Goal: Task Accomplishment & Management: Manage account settings

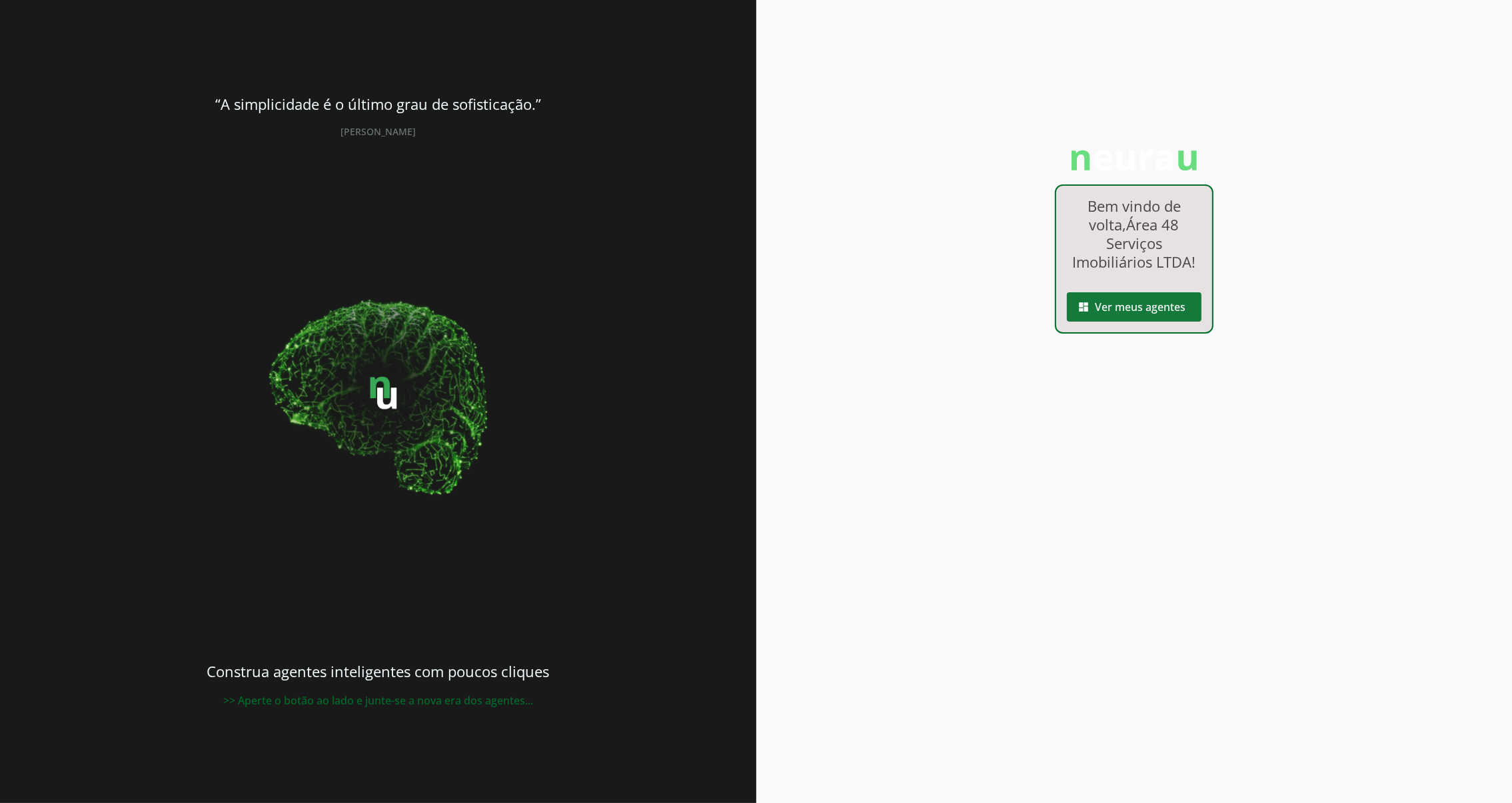
click at [1124, 313] on span at bounding box center [1134, 306] width 134 height 32
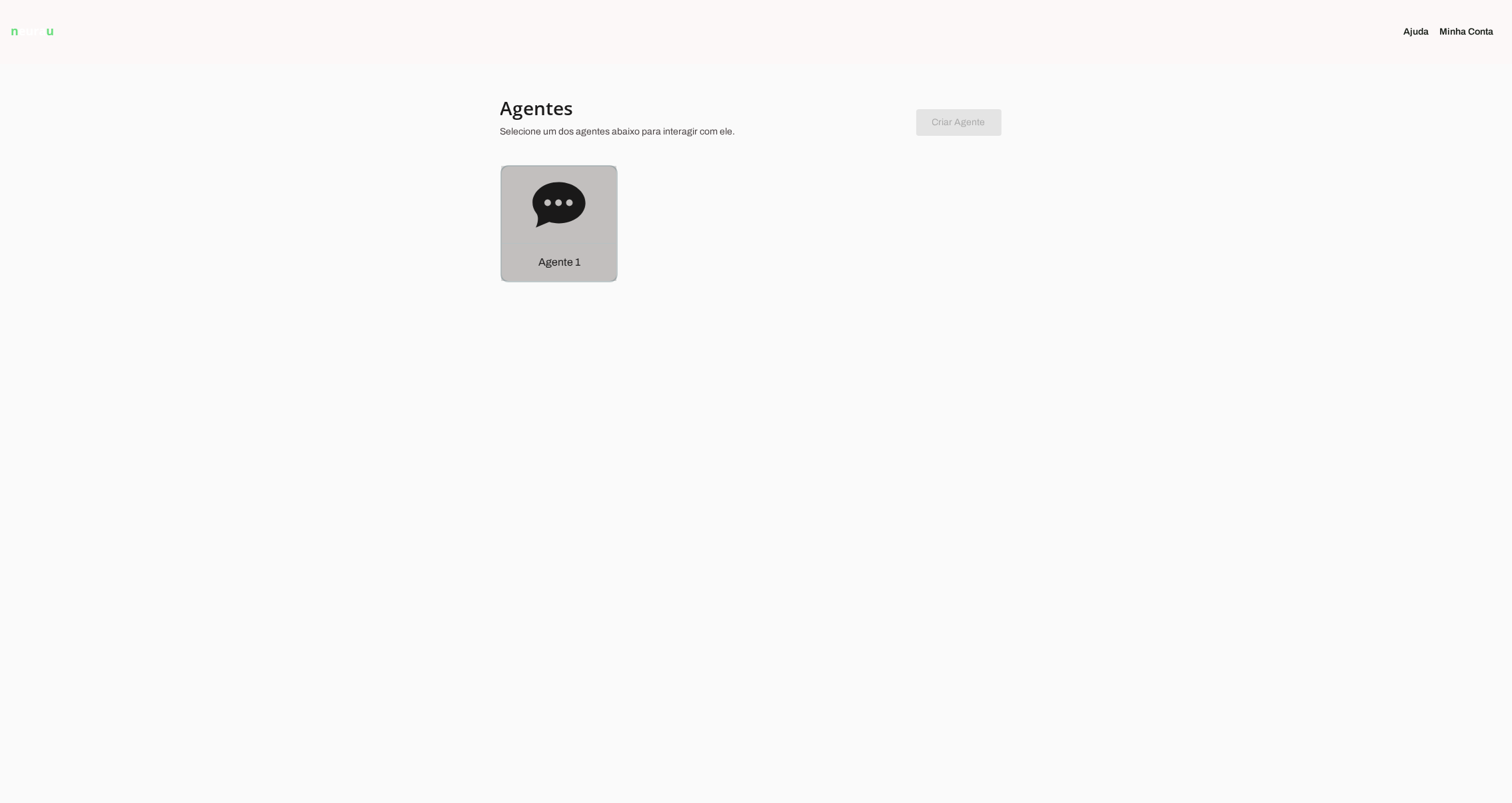
click at [568, 238] on div "Agente 1" at bounding box center [559, 224] width 115 height 115
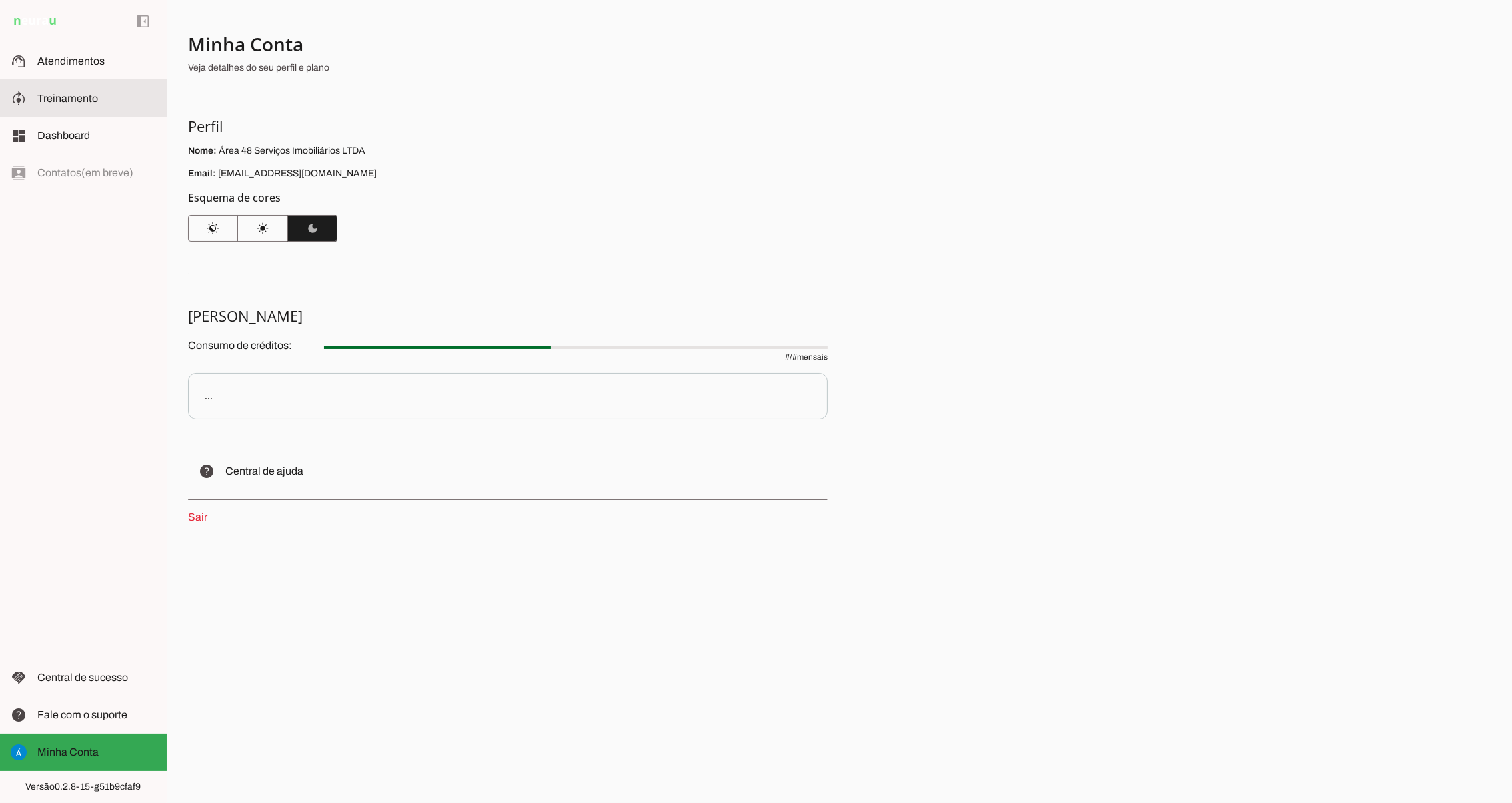
click at [66, 98] on span "Treinamento" at bounding box center [68, 98] width 61 height 12
click at [86, 746] on span "Minha Conta" at bounding box center [68, 752] width 61 height 12
click at [57, 92] on span "Treinamento" at bounding box center [68, 98] width 61 height 12
click at [59, 67] on slot at bounding box center [96, 61] width 119 height 16
click at [197, 514] on link "Sair" at bounding box center [197, 517] width 19 height 12
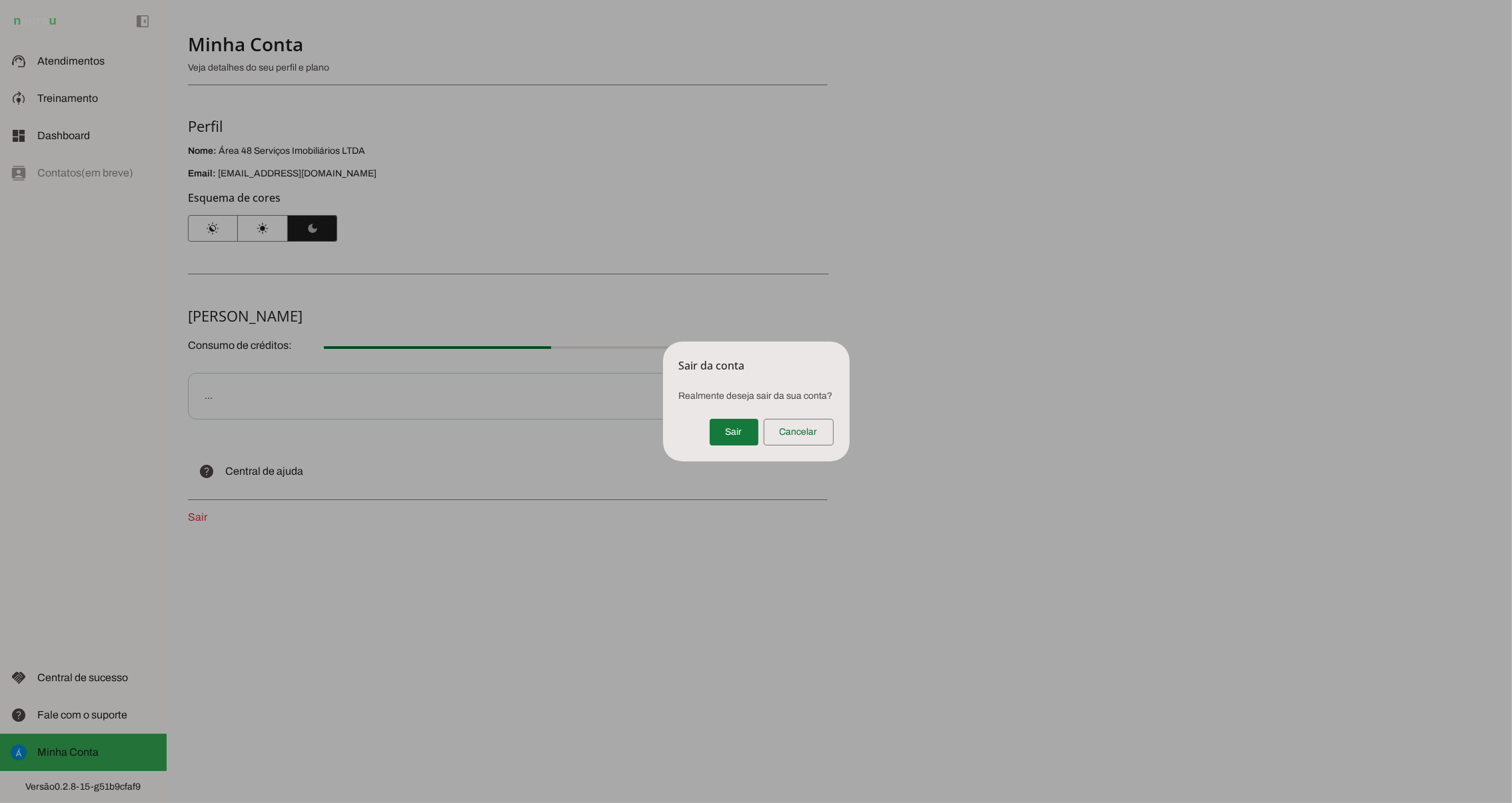
click at [733, 421] on span at bounding box center [733, 432] width 49 height 32
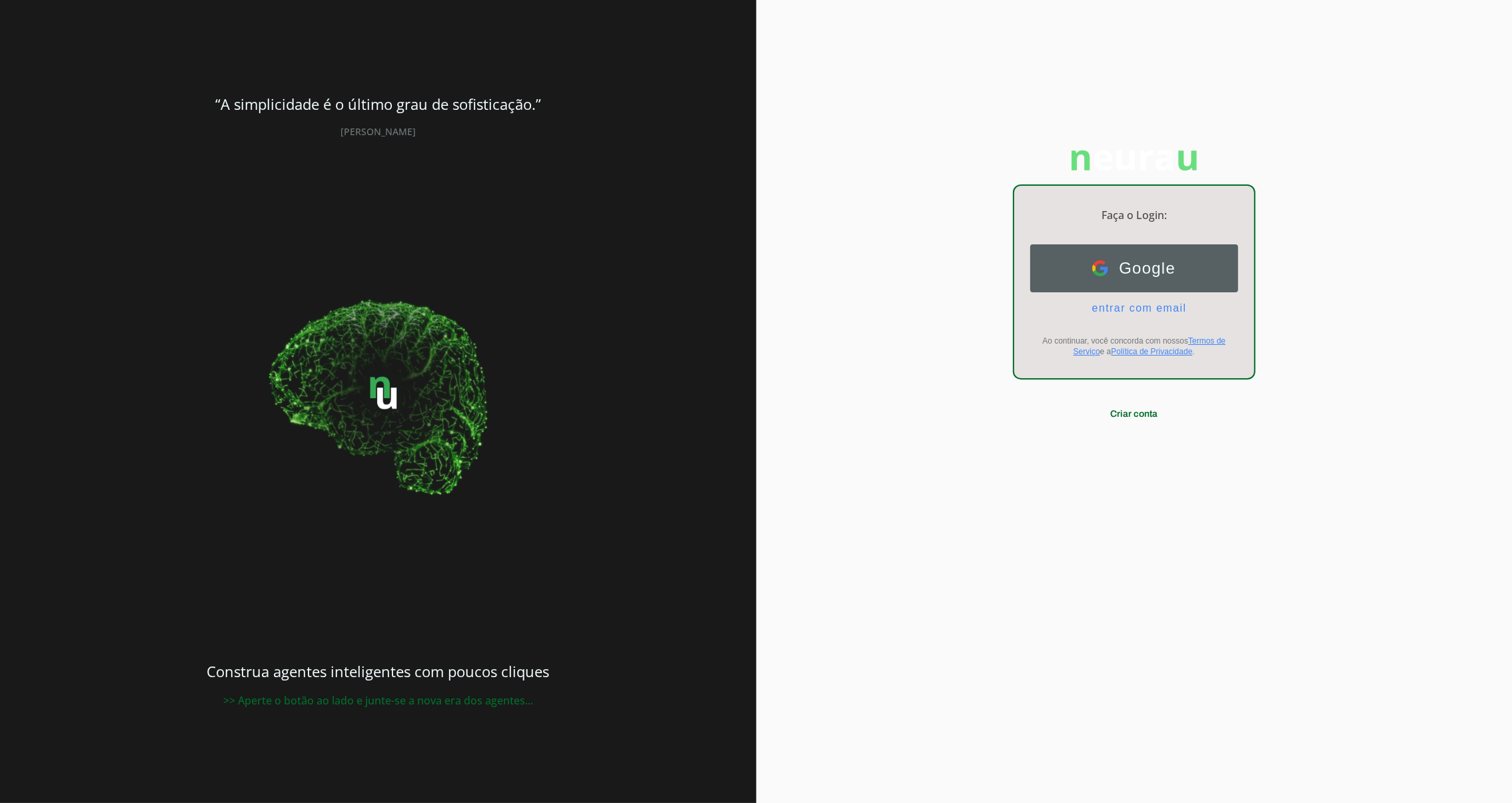
click at [1137, 275] on span "Google" at bounding box center [1142, 268] width 68 height 19
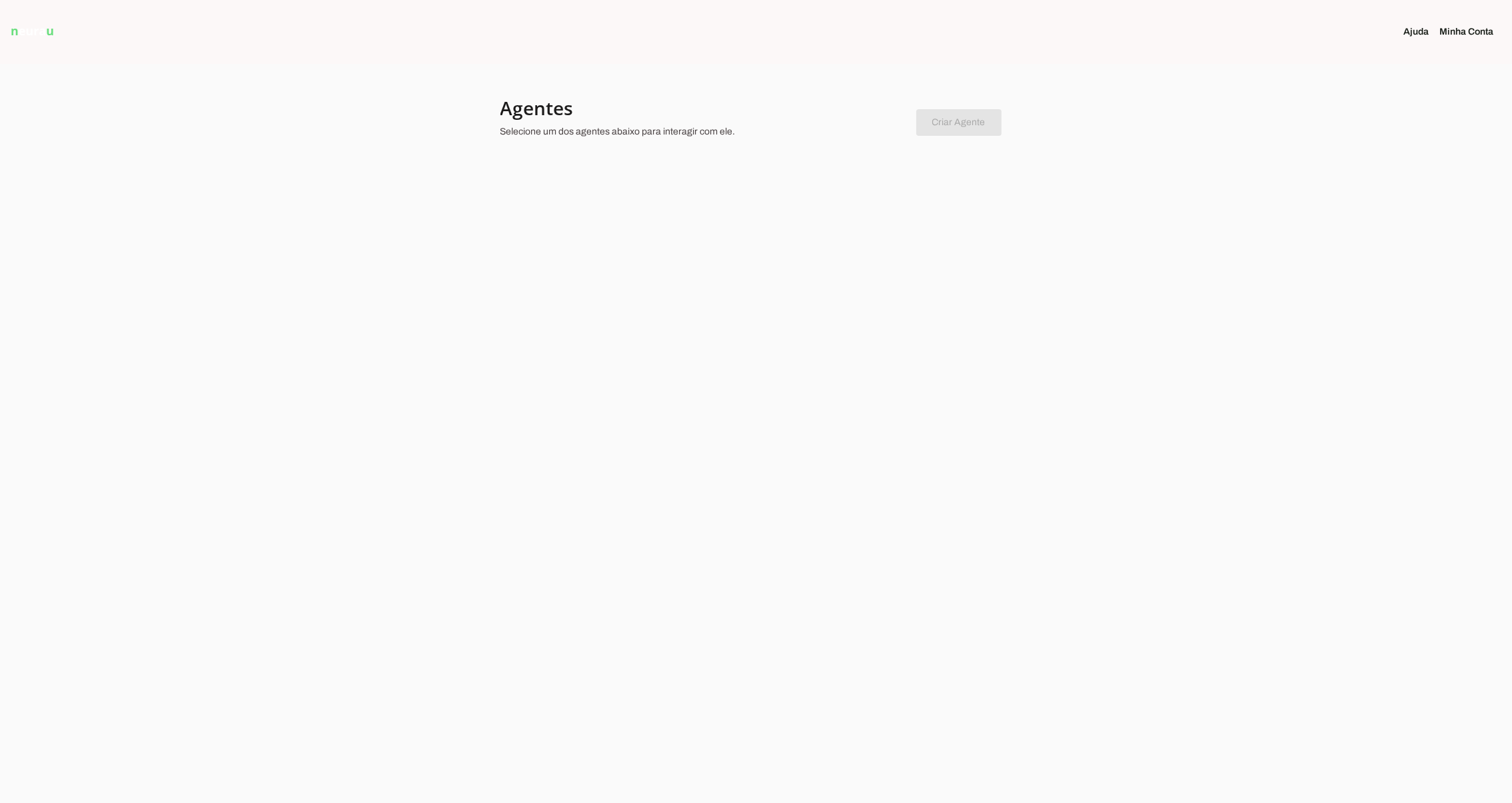
click at [1135, 243] on div at bounding box center [756, 401] width 1512 height 803
